Goal: Obtain resource: Obtain resource

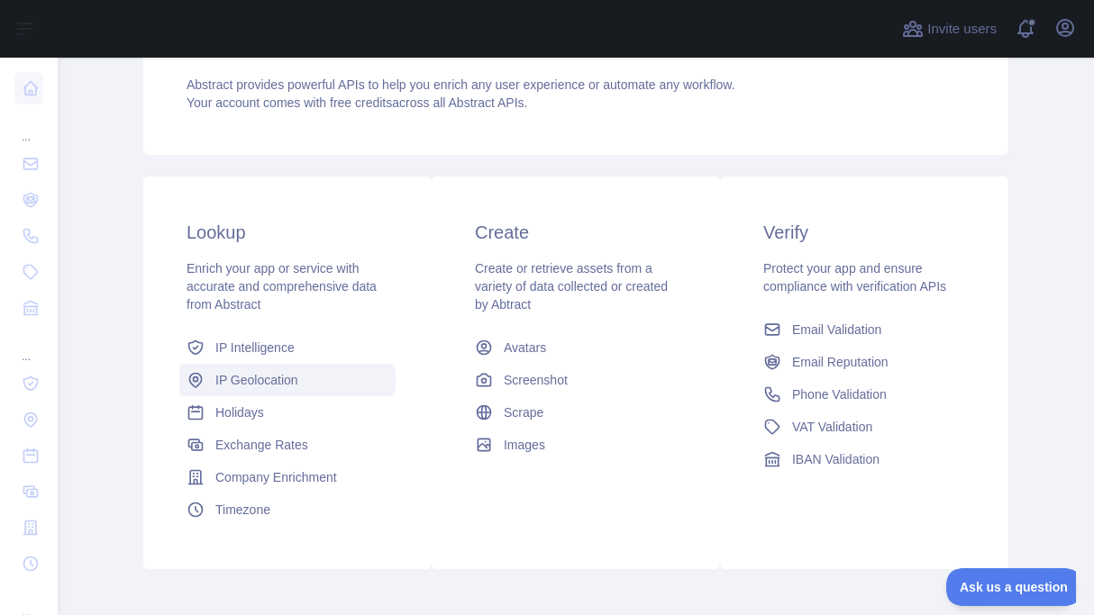
click at [249, 389] on link "IP Geolocation" at bounding box center [287, 380] width 216 height 32
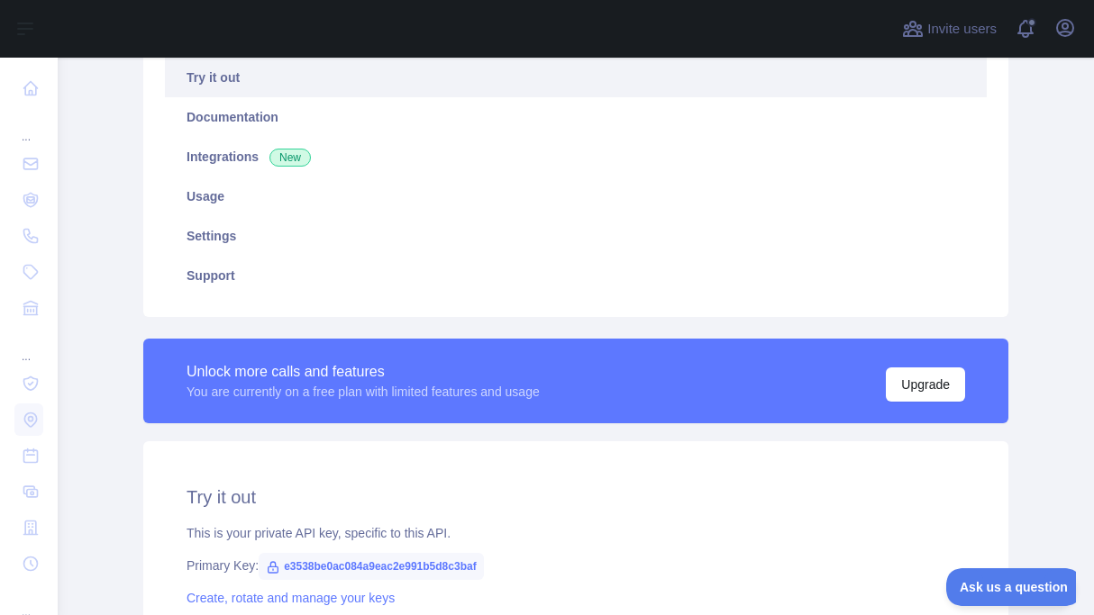
type textarea "**********"
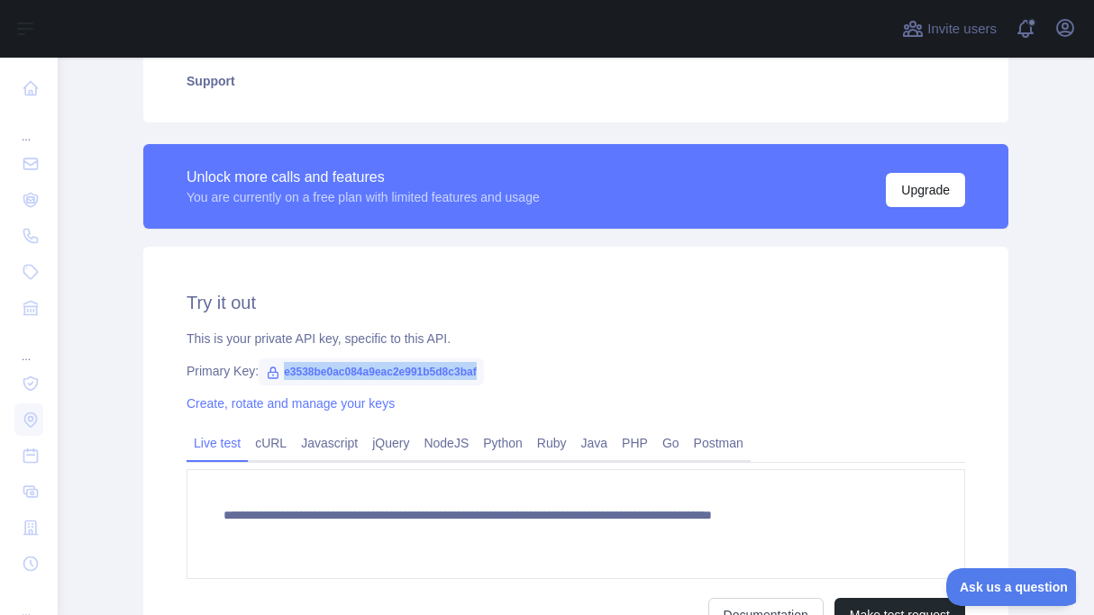
drag, startPoint x: 292, startPoint y: 370, endPoint x: 479, endPoint y: 371, distance: 187.4
click at [479, 371] on span "e3538be0ac084a9eac2e991b5d8c3baf" at bounding box center [371, 372] width 225 height 27
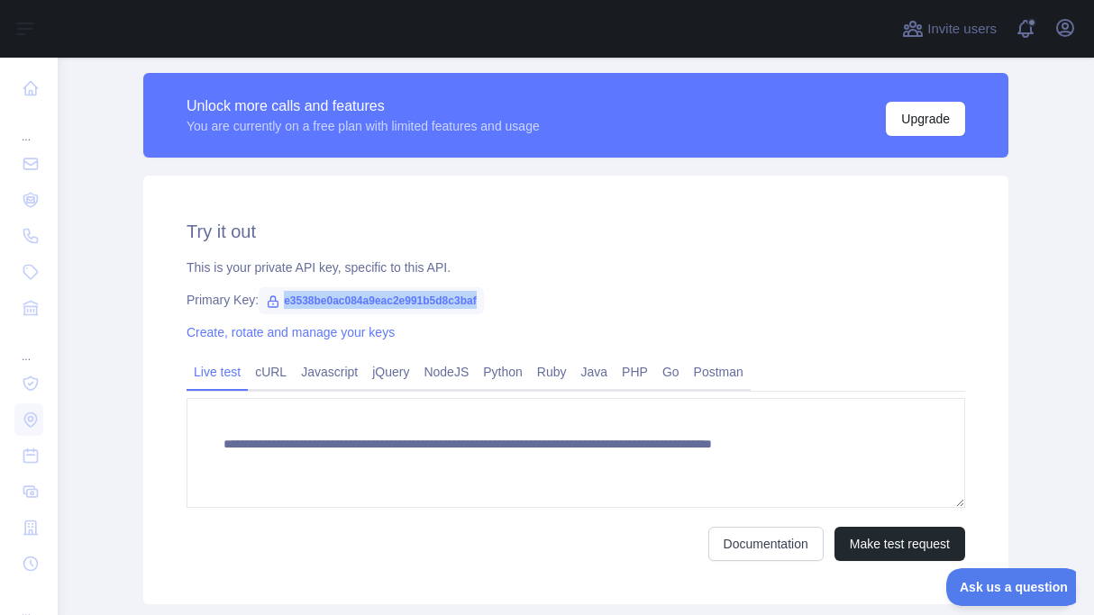
scroll to position [487, 0]
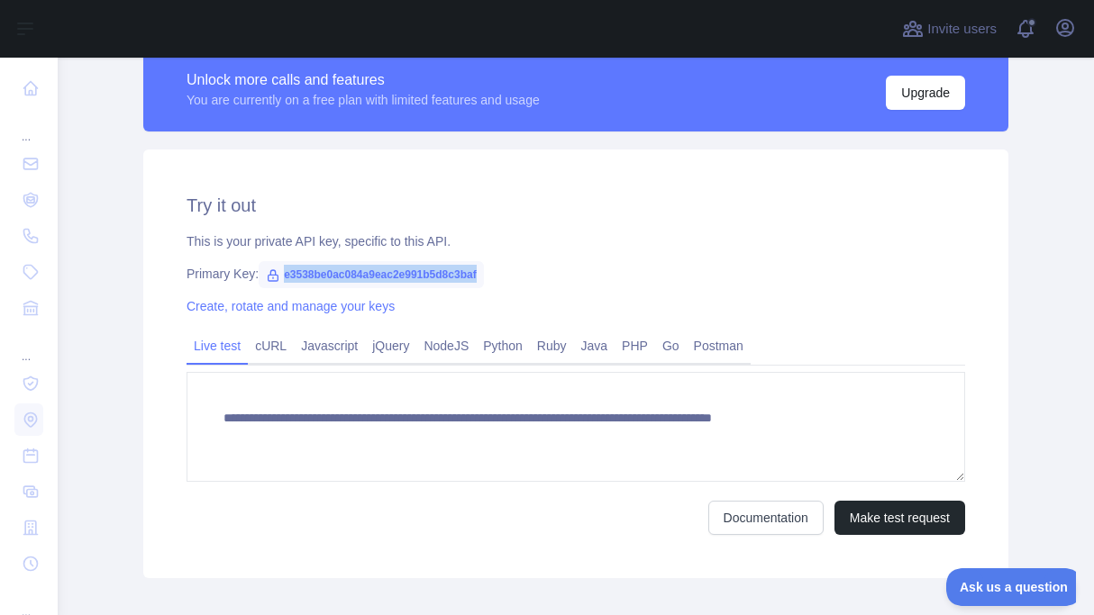
click at [530, 238] on div "This is your private API key, specific to this API." at bounding box center [576, 241] width 778 height 18
drag, startPoint x: 478, startPoint y: 277, endPoint x: 283, endPoint y: 278, distance: 194.6
click at [283, 278] on span "e3538be0ac084a9eac2e991b5d8c3baf" at bounding box center [371, 274] width 225 height 27
copy span "e3538be0ac084a9eac2e991b5d8c3baf"
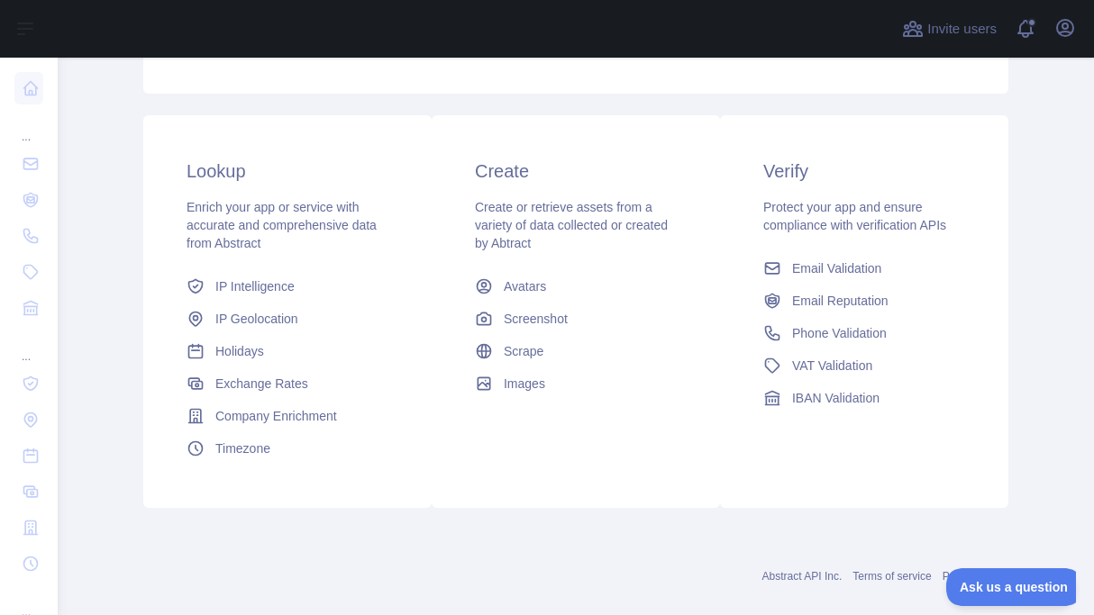
scroll to position [282, 0]
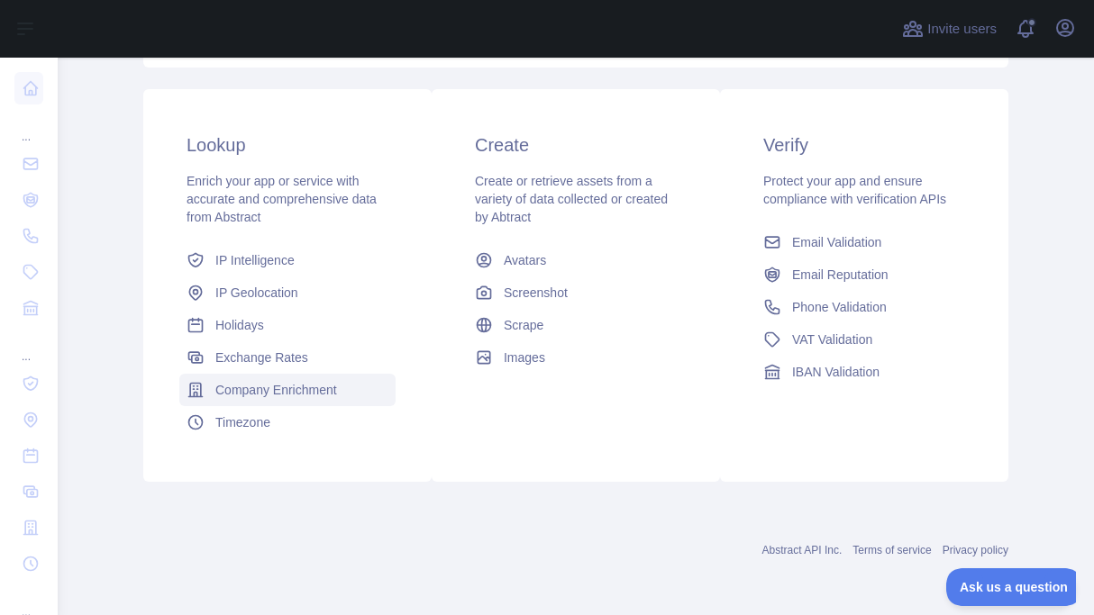
click at [256, 392] on span "Company Enrichment" at bounding box center [276, 390] width 122 height 18
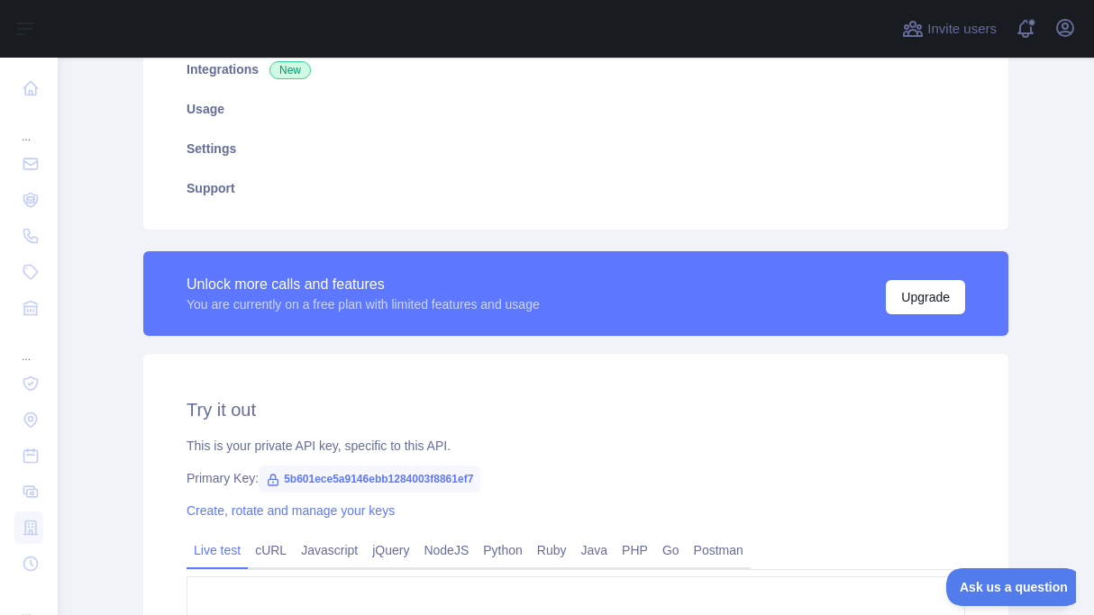
type textarea "**********"
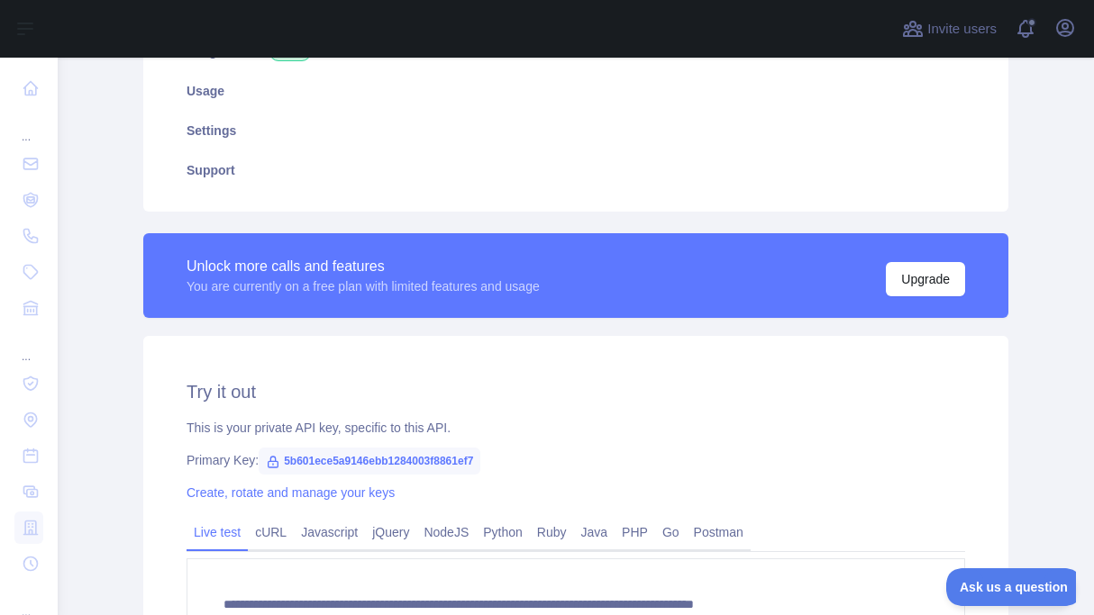
scroll to position [338, 0]
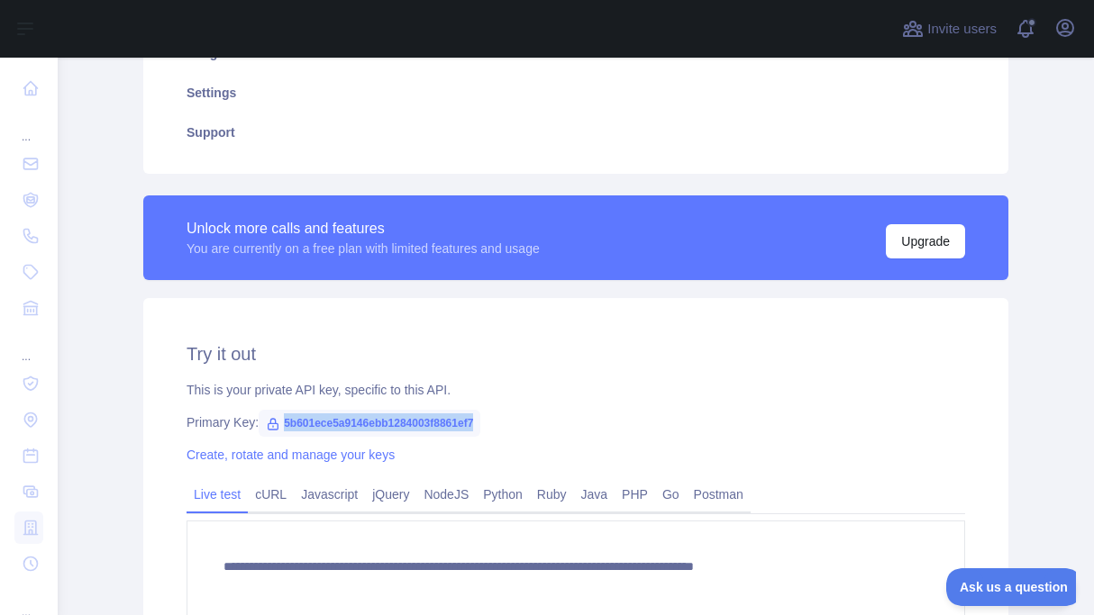
drag, startPoint x: 476, startPoint y: 425, endPoint x: 281, endPoint y: 423, distance: 194.6
click at [281, 423] on span "5b601ece5a9146ebb1284003f8861ef7" at bounding box center [370, 423] width 222 height 27
copy span "5b601ece5a9146ebb1284003f8861ef7"
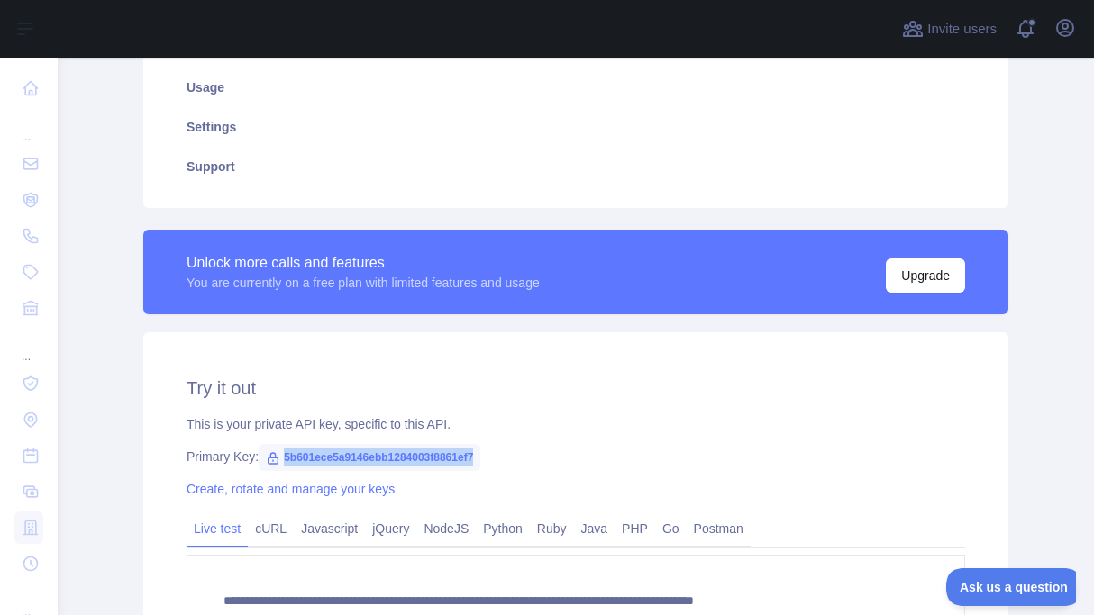
scroll to position [241, 0]
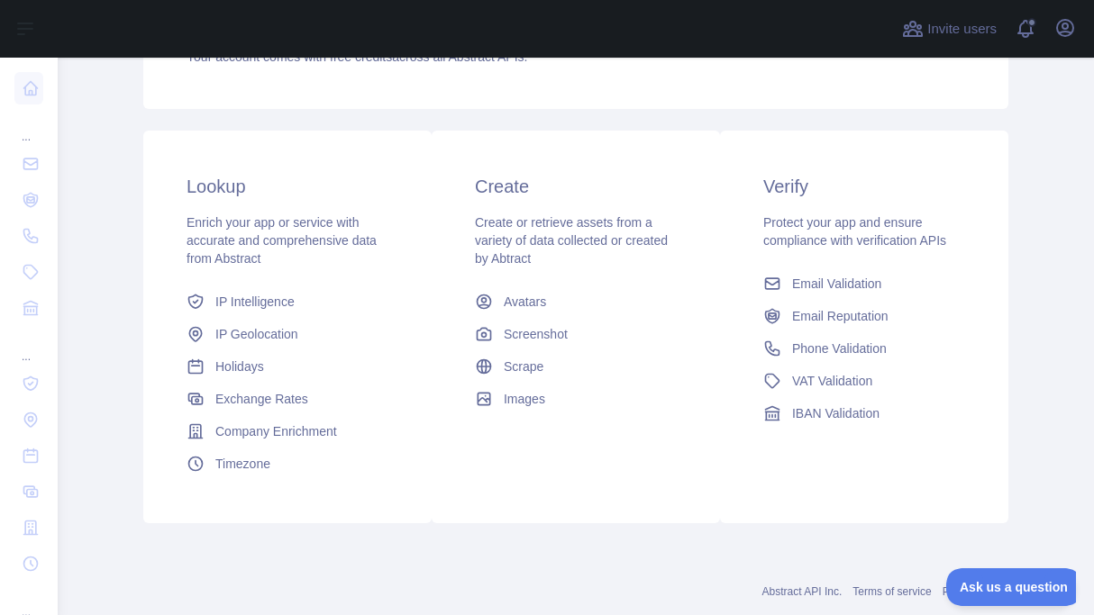
scroll to position [87, 0]
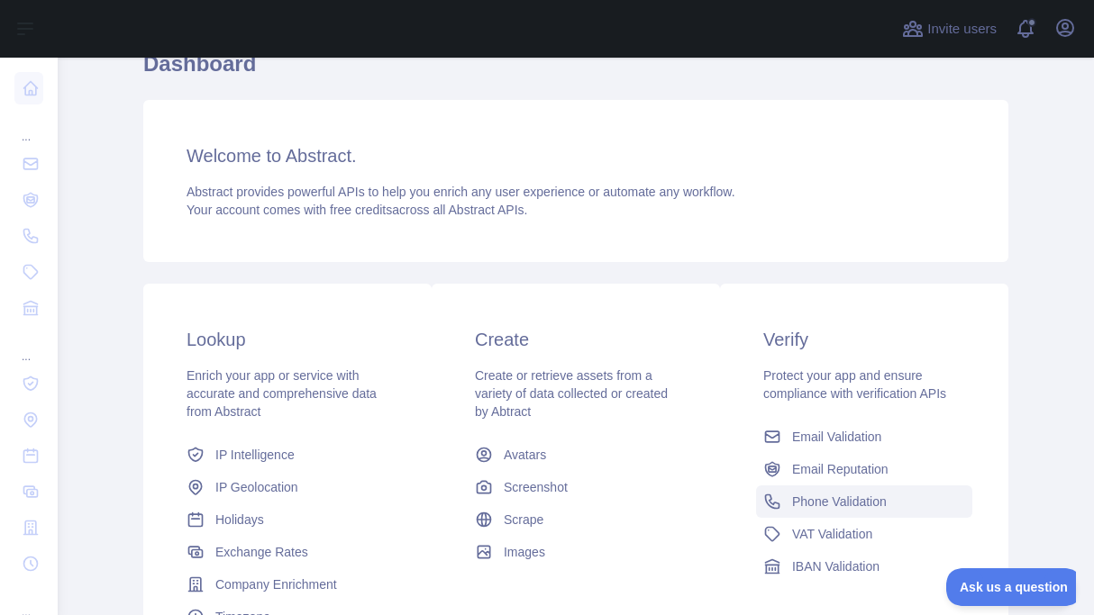
click at [817, 509] on span "Phone Validation" at bounding box center [839, 502] width 95 height 18
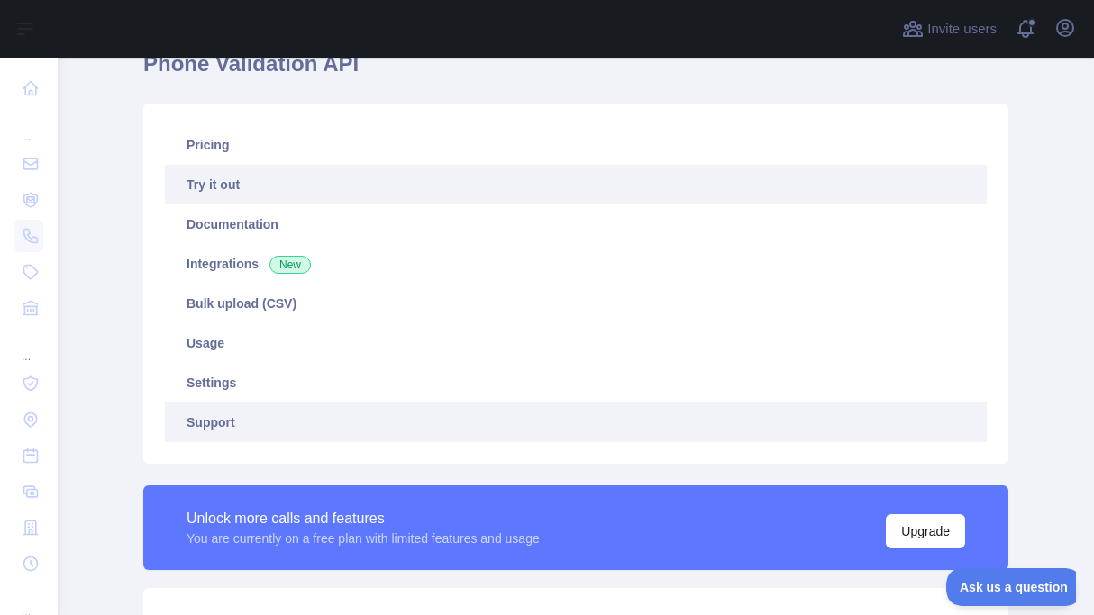
type textarea "**********"
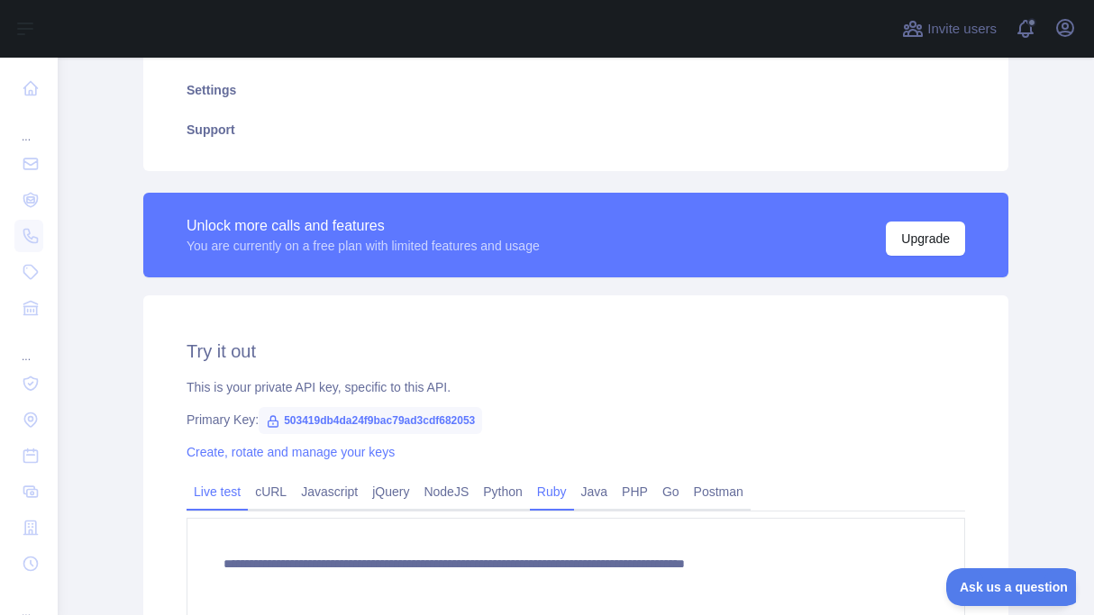
scroll to position [487, 0]
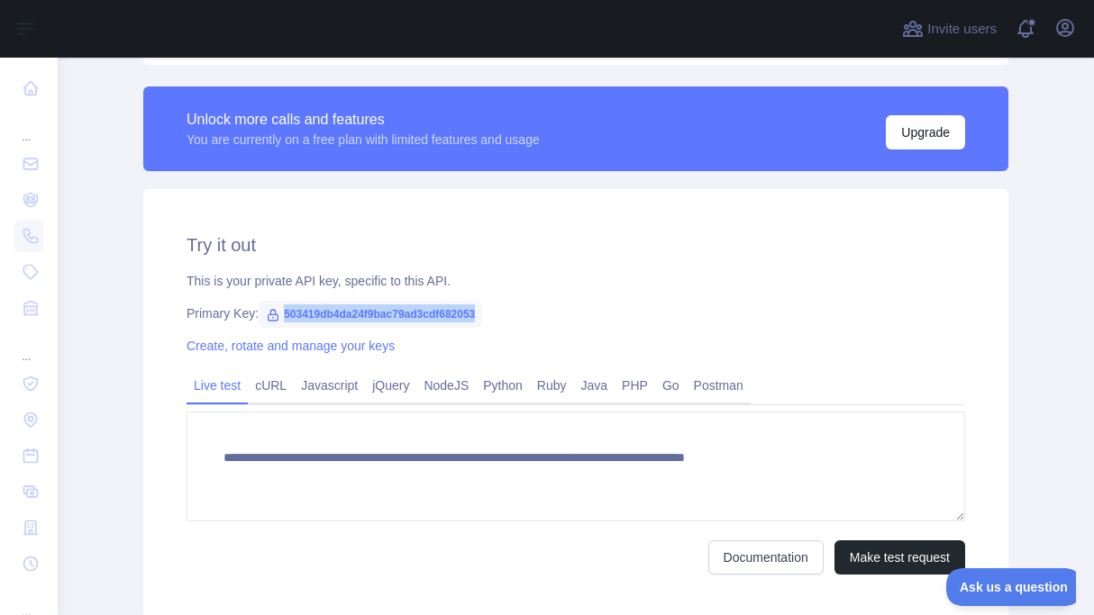
drag, startPoint x: 478, startPoint y: 315, endPoint x: 282, endPoint y: 319, distance: 195.6
click at [282, 319] on span "503419db4da24f9bac79ad3cdf682053" at bounding box center [370, 314] width 223 height 27
copy span "503419db4da24f9bac79ad3cdf682053"
